Goal: Information Seeking & Learning: Understand process/instructions

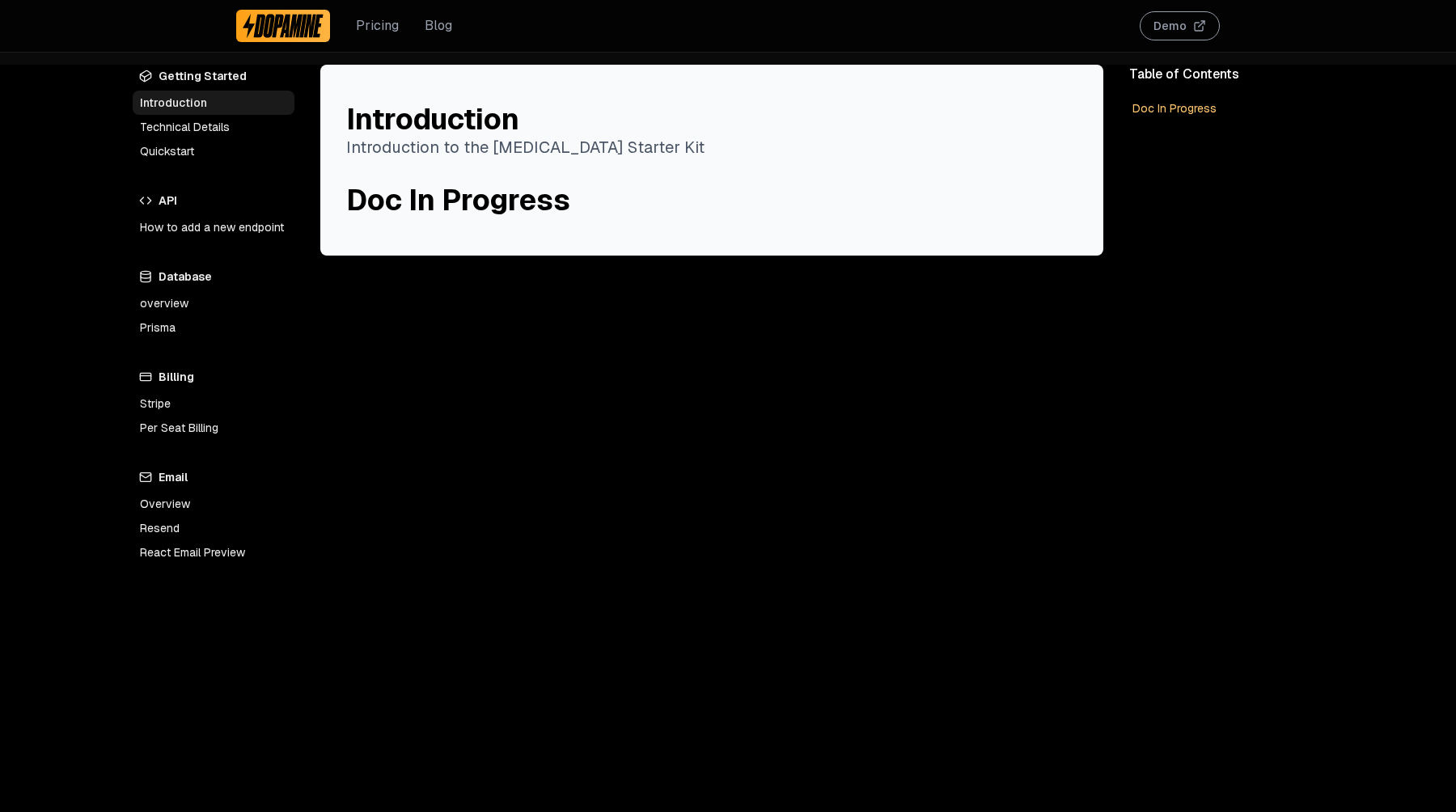
click at [177, 130] on link "Technical Details" at bounding box center [214, 127] width 162 height 24
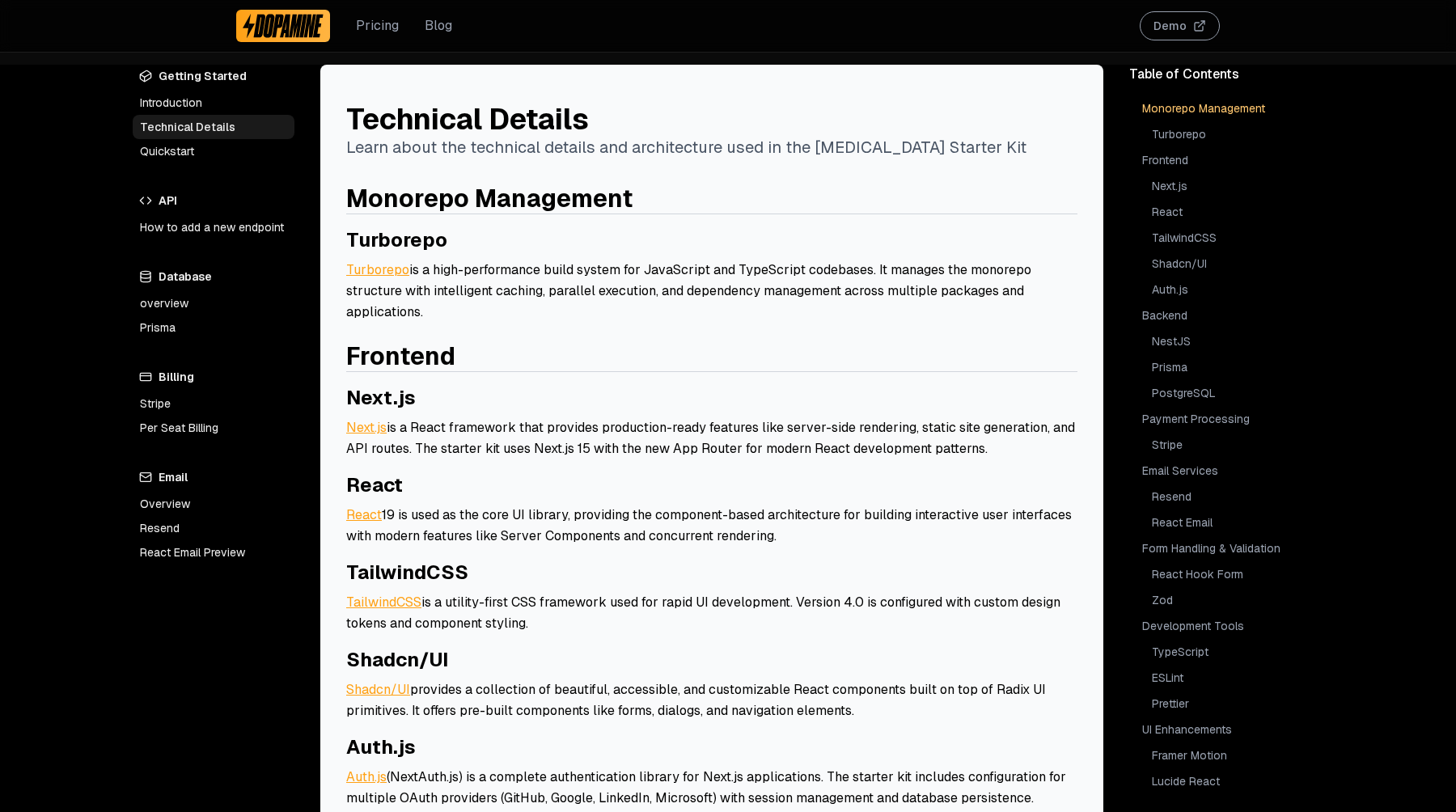
click at [174, 150] on link "Quickstart" at bounding box center [214, 151] width 162 height 24
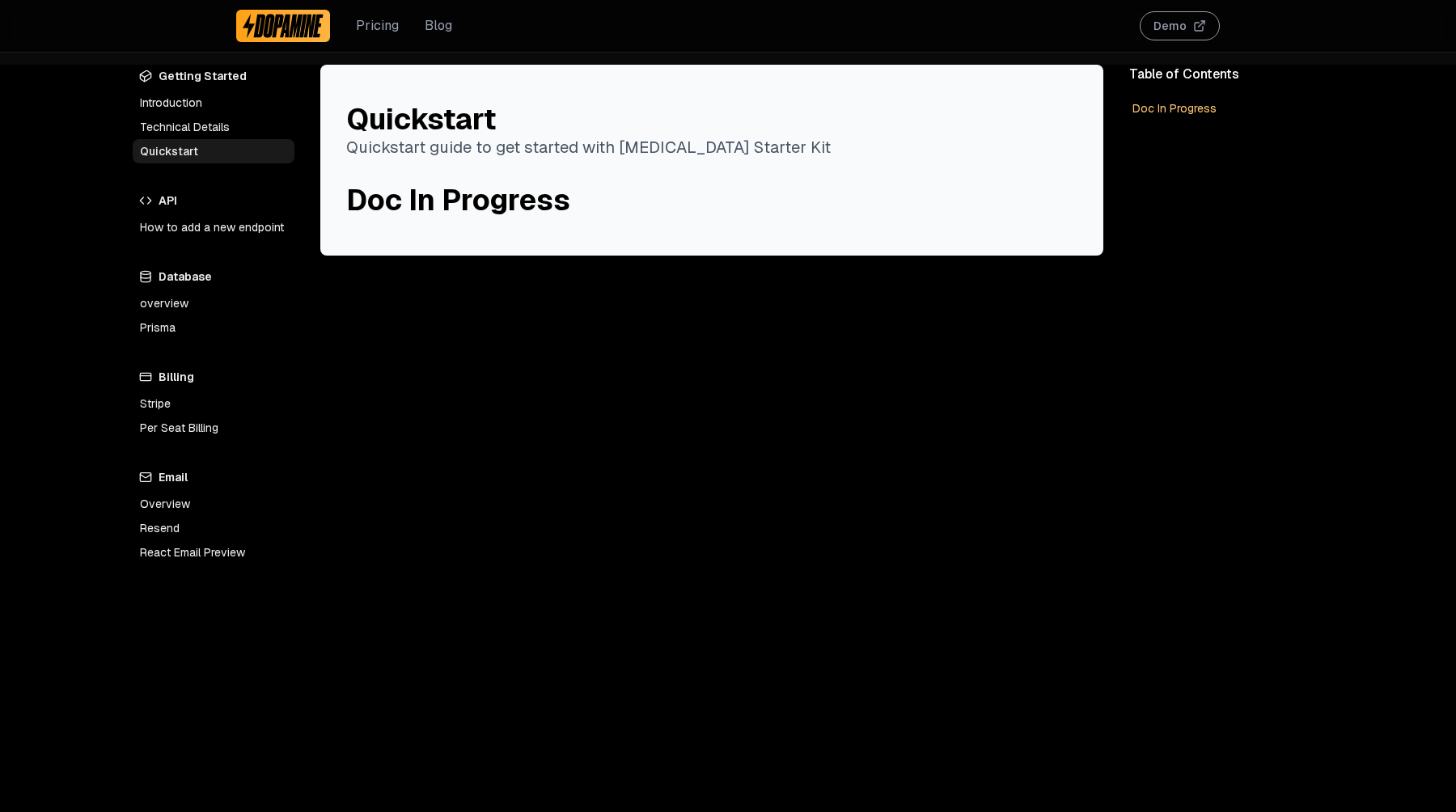
click at [173, 93] on link "Introduction" at bounding box center [214, 102] width 162 height 24
click at [173, 118] on link "Technical Details" at bounding box center [214, 127] width 162 height 24
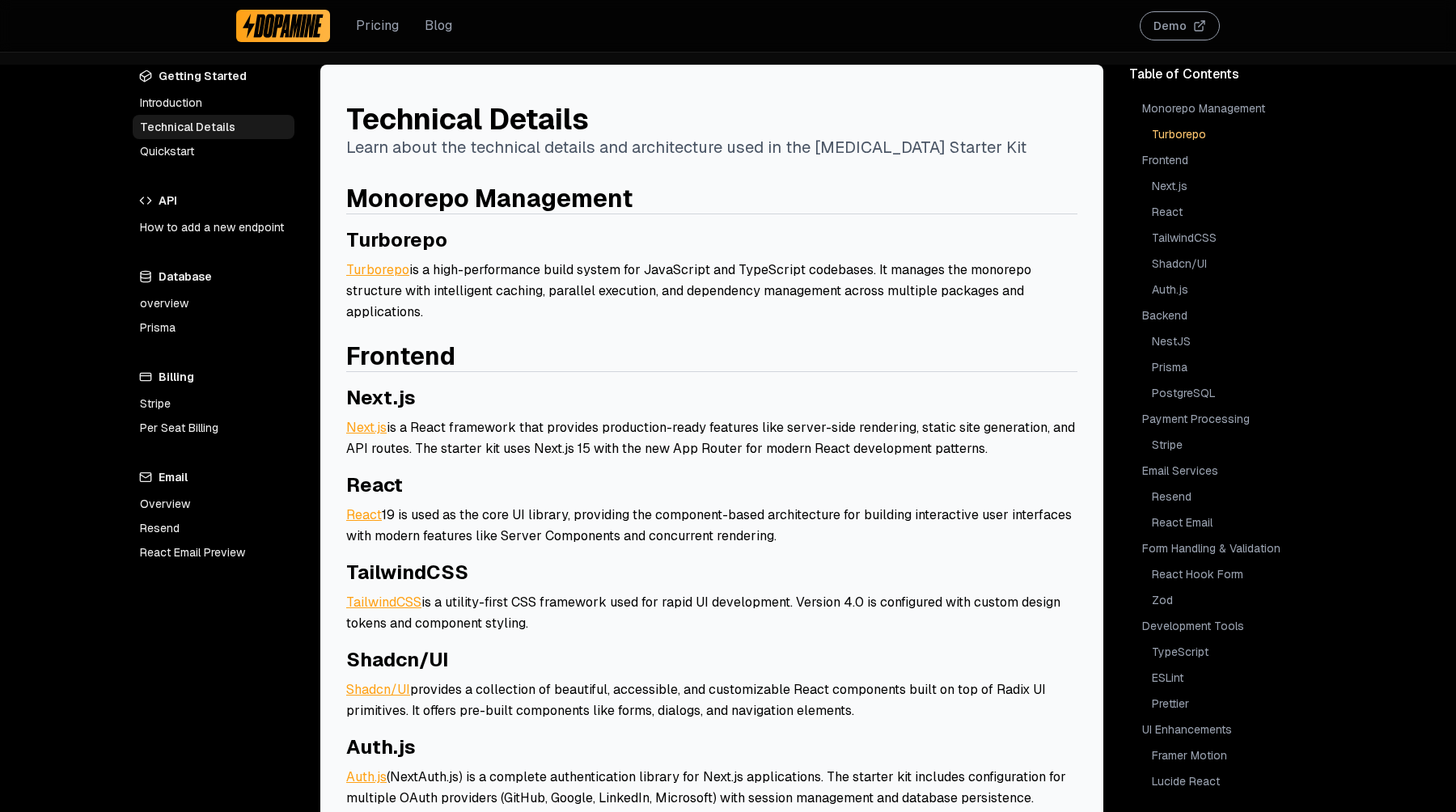
click at [177, 236] on link "How to add a new endpoint" at bounding box center [214, 226] width 162 height 24
